Goal: Use online tool/utility: Utilize a website feature to perform a specific function

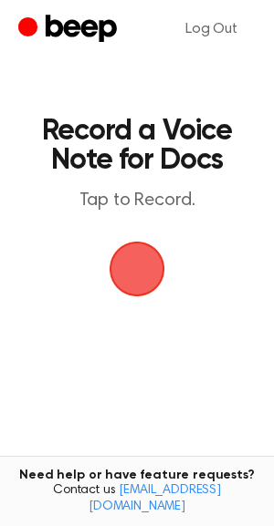
click at [149, 274] on span "button" at bounding box center [136, 269] width 51 height 51
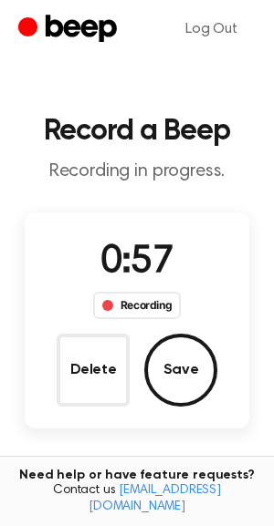
click at [176, 353] on button "Save" at bounding box center [180, 370] width 73 height 73
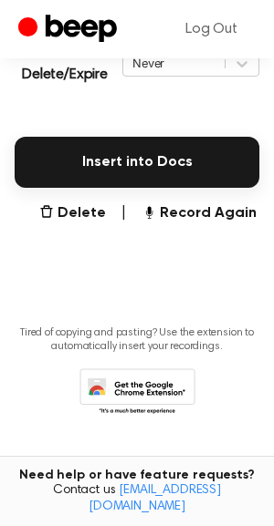
scroll to position [443, 0]
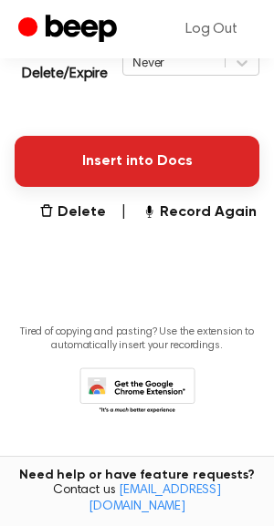
click at [101, 171] on button "Insert into Docs" at bounding box center [137, 161] width 245 height 51
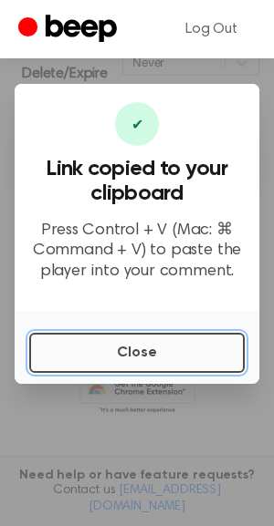
click at [72, 351] on button "Close" at bounding box center [136, 353] width 215 height 40
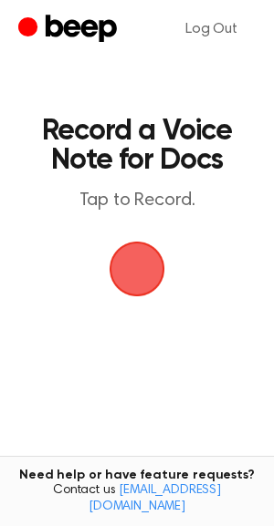
click at [120, 263] on span "button" at bounding box center [136, 269] width 51 height 51
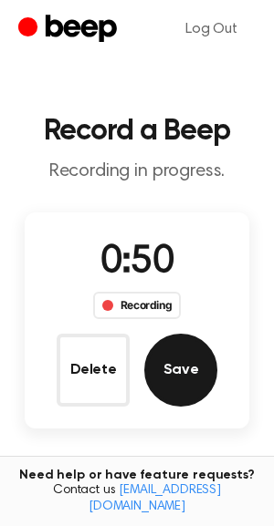
click at [210, 356] on button "Save" at bounding box center [180, 370] width 73 height 73
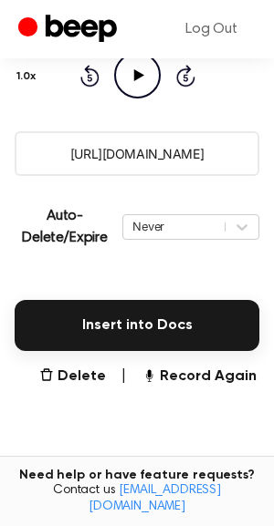
scroll to position [298, 0]
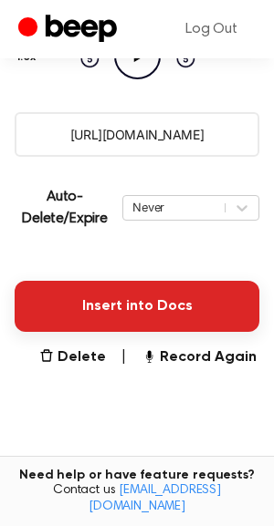
click at [141, 313] on button "Insert into Docs" at bounding box center [137, 306] width 245 height 51
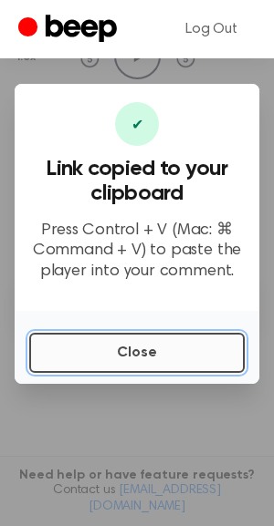
click at [128, 343] on button "Close" at bounding box center [136, 353] width 215 height 40
